Goal: Information Seeking & Learning: Learn about a topic

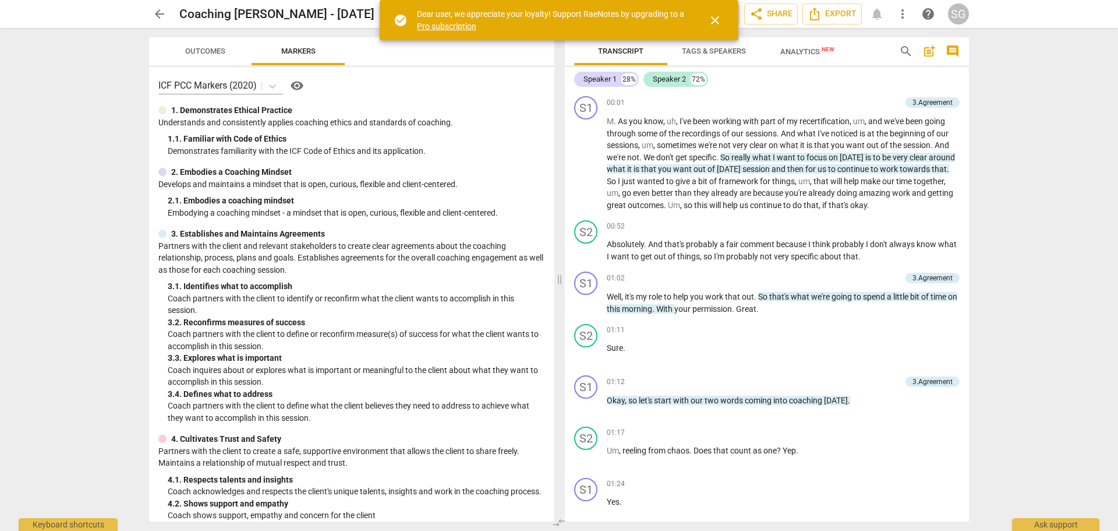
click at [715, 18] on span "close" at bounding box center [715, 20] width 14 height 14
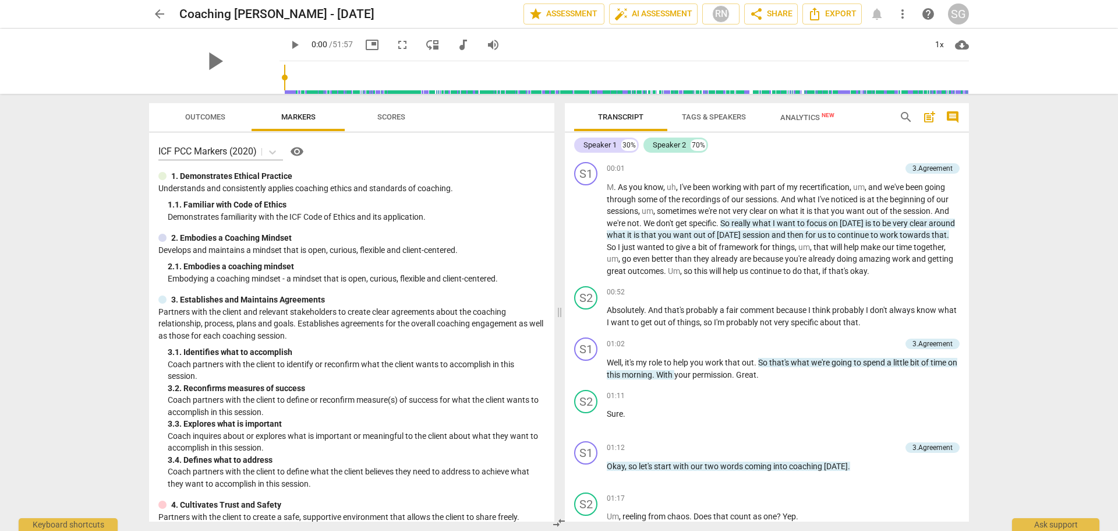
click at [794, 112] on span "Analytics New" at bounding box center [807, 116] width 82 height 17
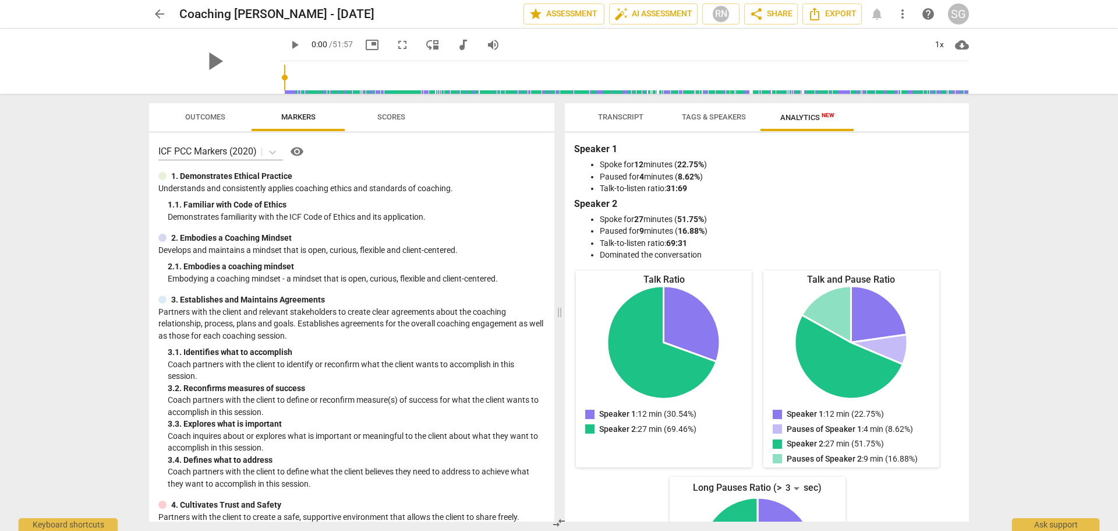
scroll to position [58, 0]
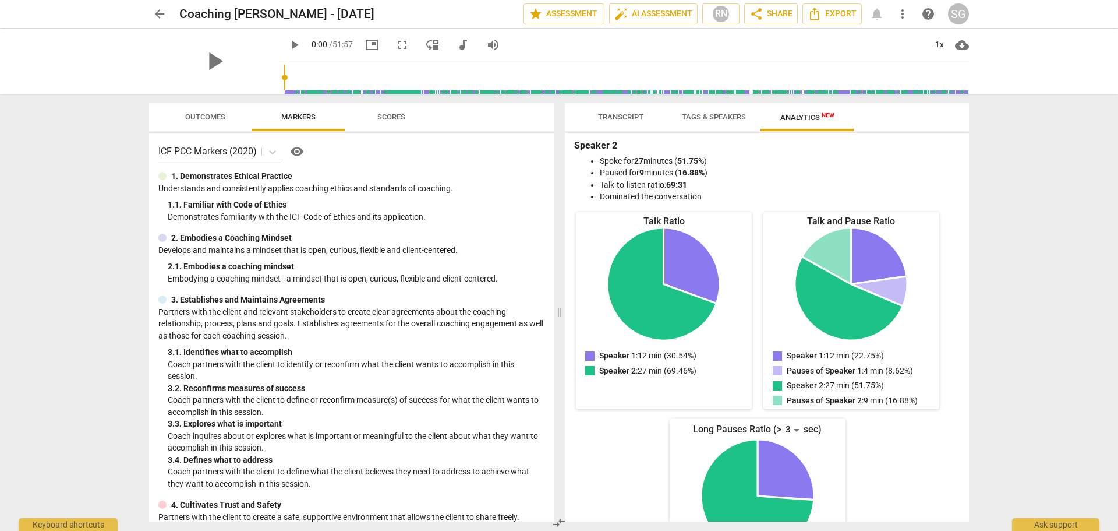
click at [638, 116] on span "Transcript" at bounding box center [620, 116] width 45 height 9
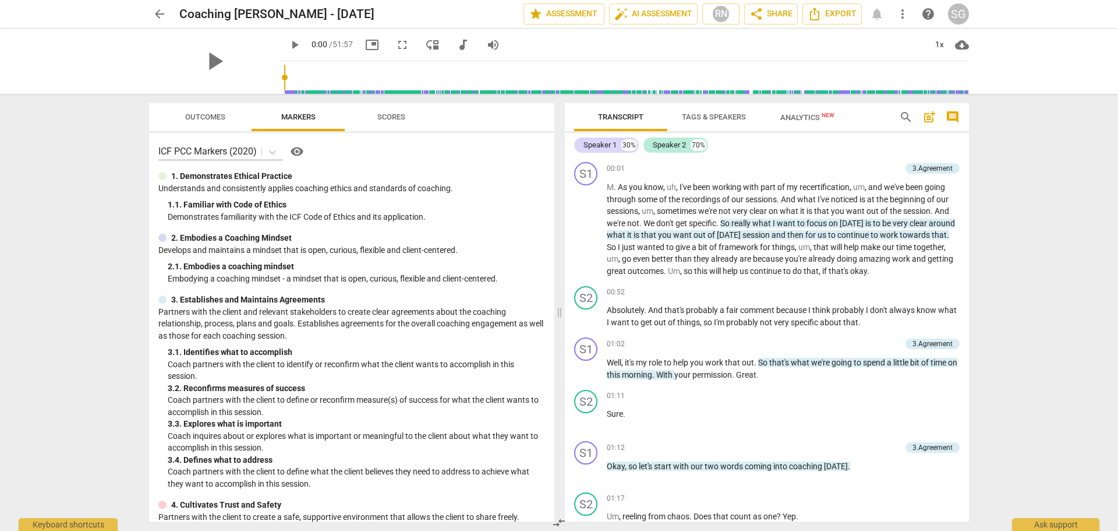
click at [388, 112] on span "Scores" at bounding box center [391, 116] width 28 height 9
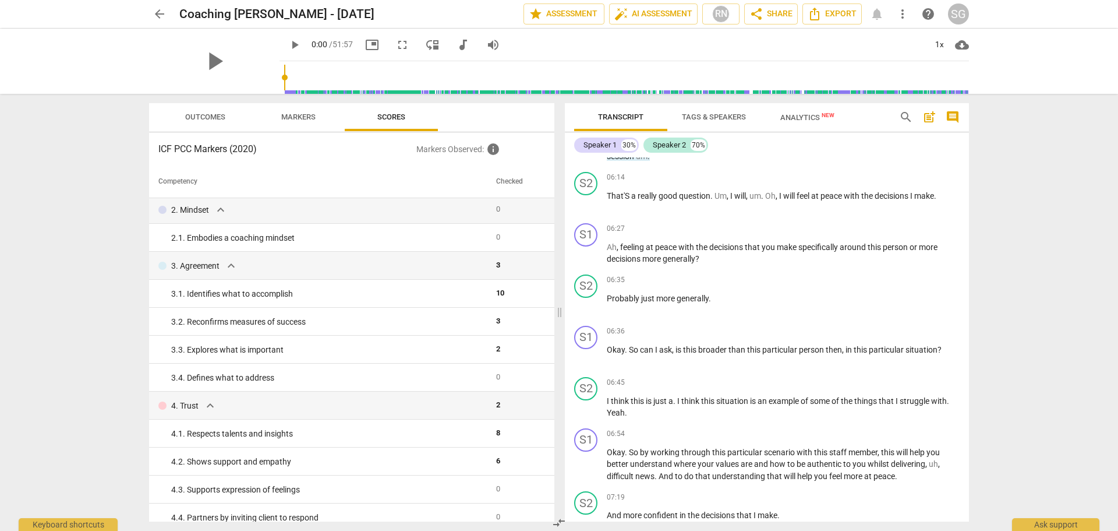
scroll to position [1863, 0]
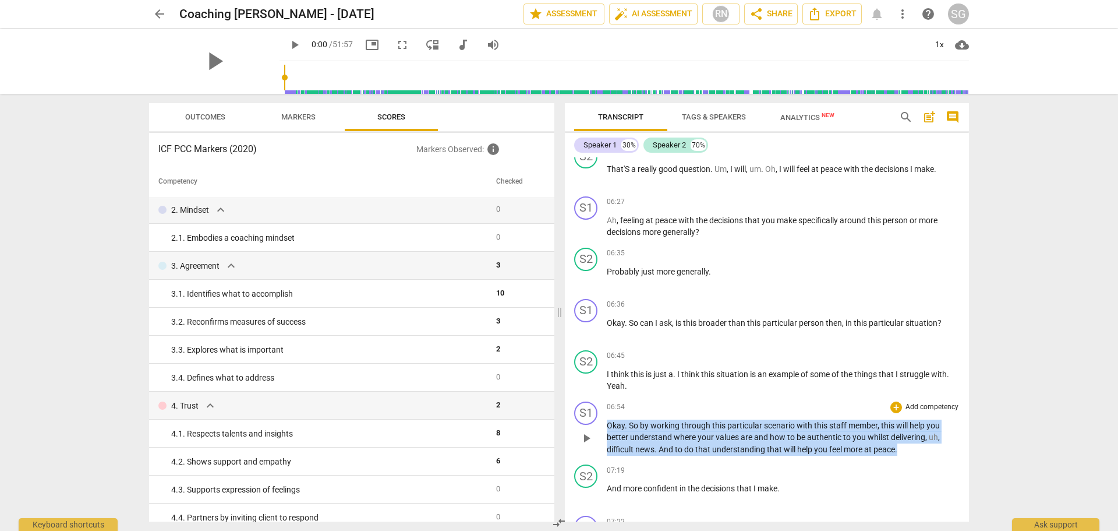
drag, startPoint x: 607, startPoint y: 437, endPoint x: 919, endPoint y: 459, distance: 312.3
click at [919, 455] on p "Okay . So by working through this particular scenario with this staff member , …" at bounding box center [783, 437] width 353 height 36
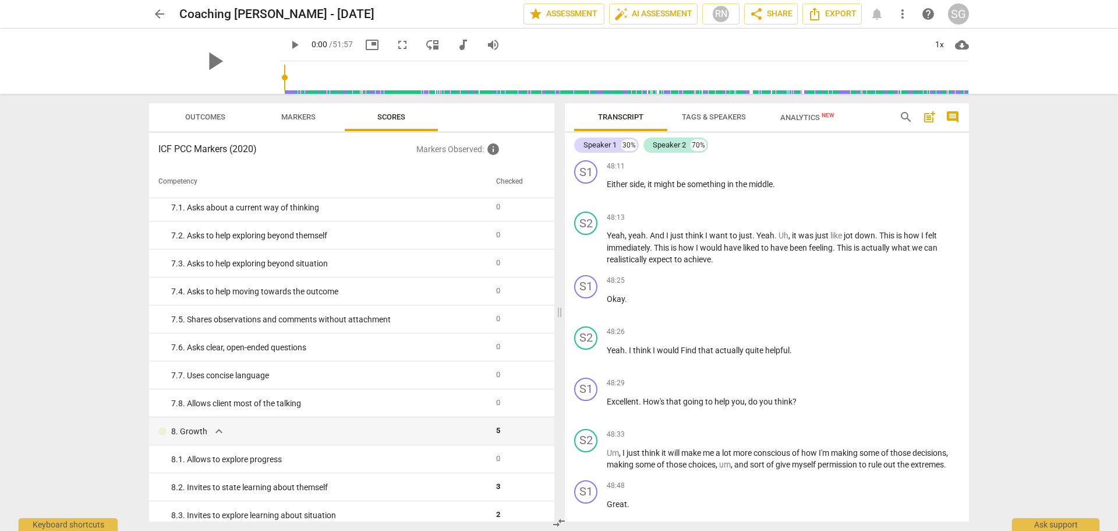
scroll to position [699, 0]
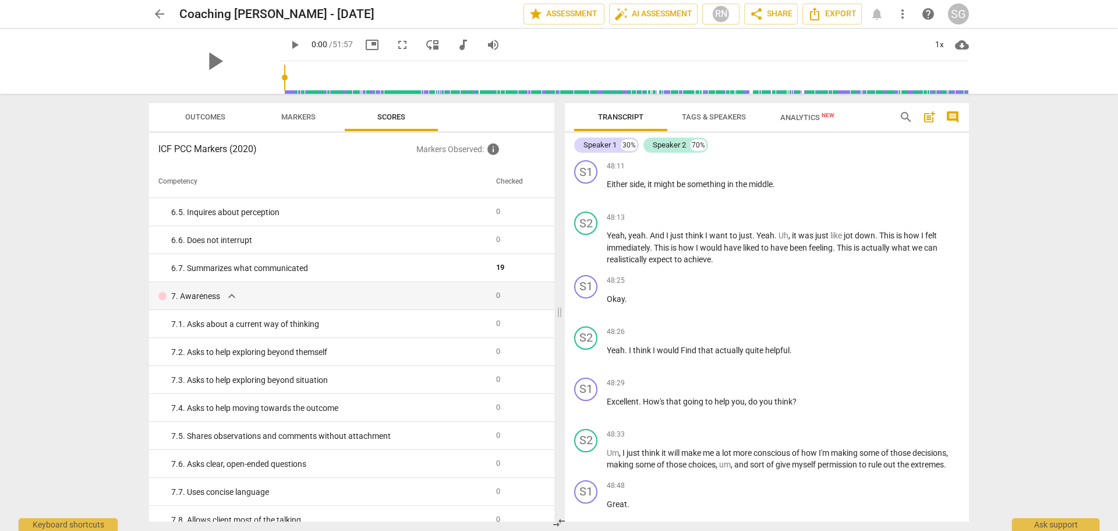
click at [304, 111] on span "Markers" at bounding box center [298, 117] width 62 height 16
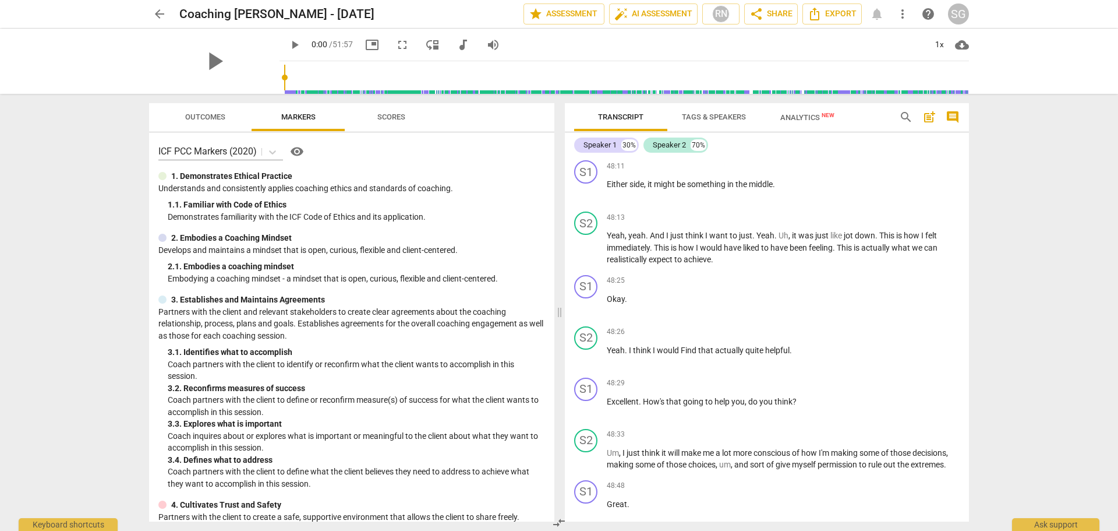
click at [218, 119] on span "Outcomes" at bounding box center [205, 116] width 40 height 9
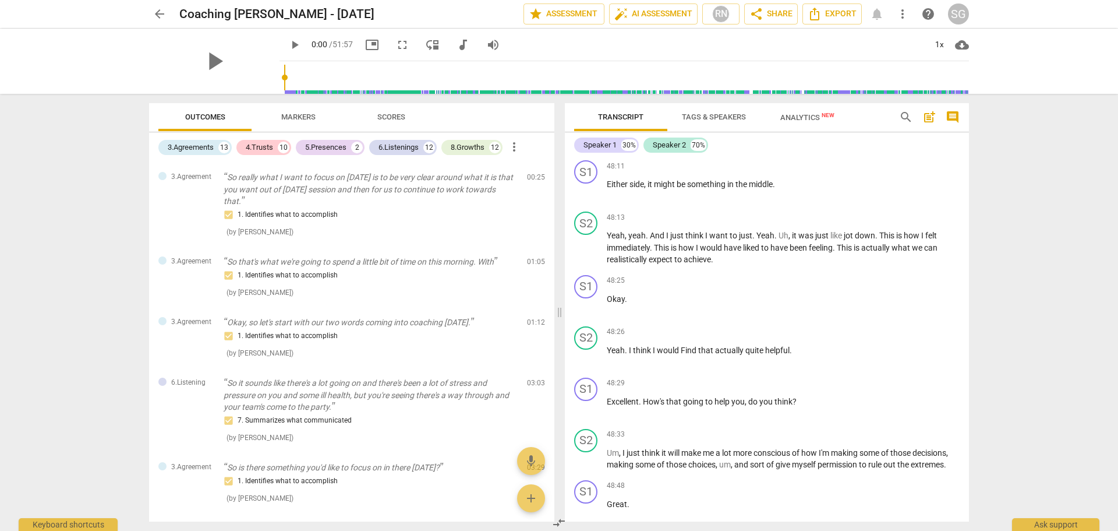
click at [305, 112] on span "Markers" at bounding box center [298, 116] width 34 height 9
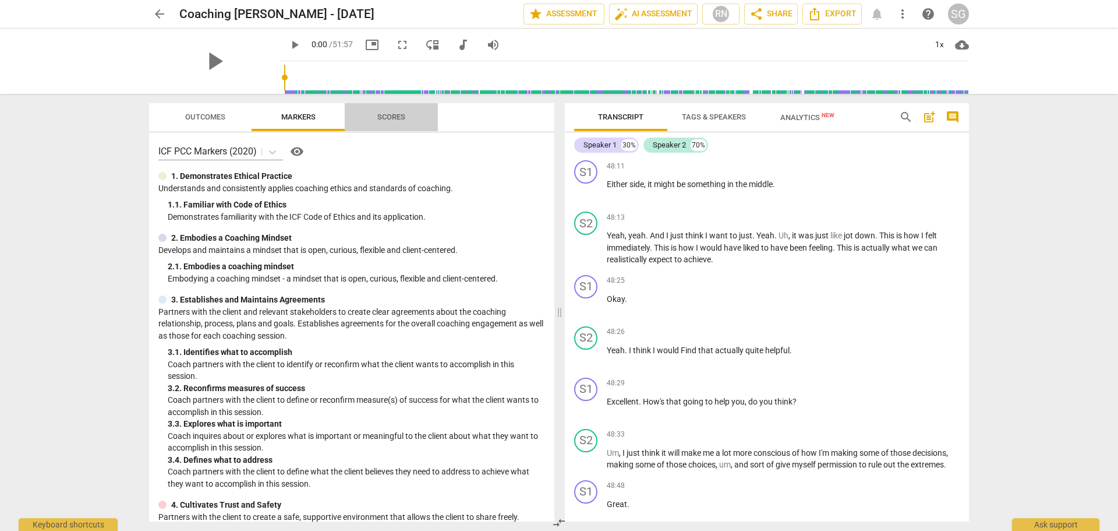
click at [398, 117] on span "Scores" at bounding box center [391, 116] width 28 height 9
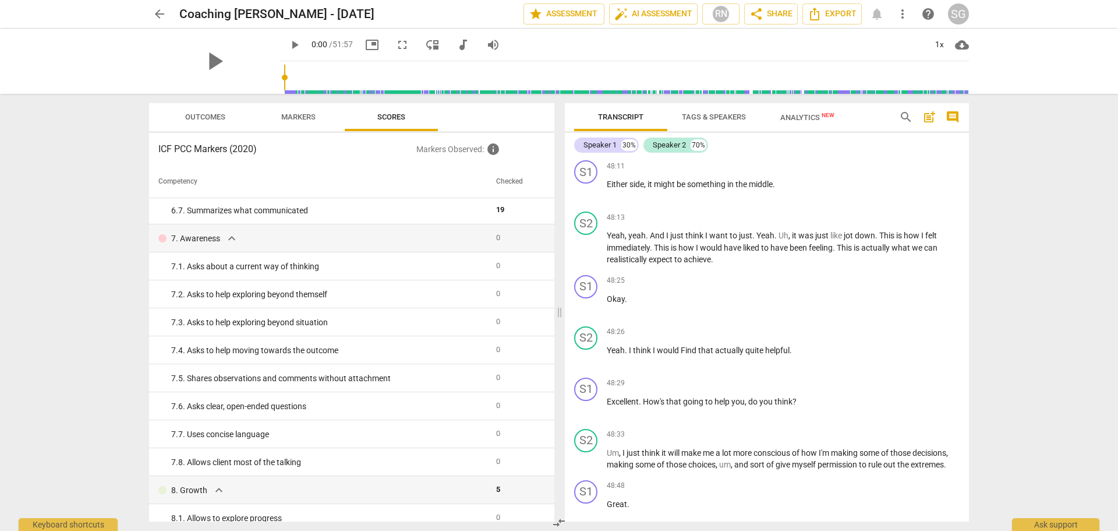
scroll to position [757, 0]
